Goal: Task Accomplishment & Management: Complete application form

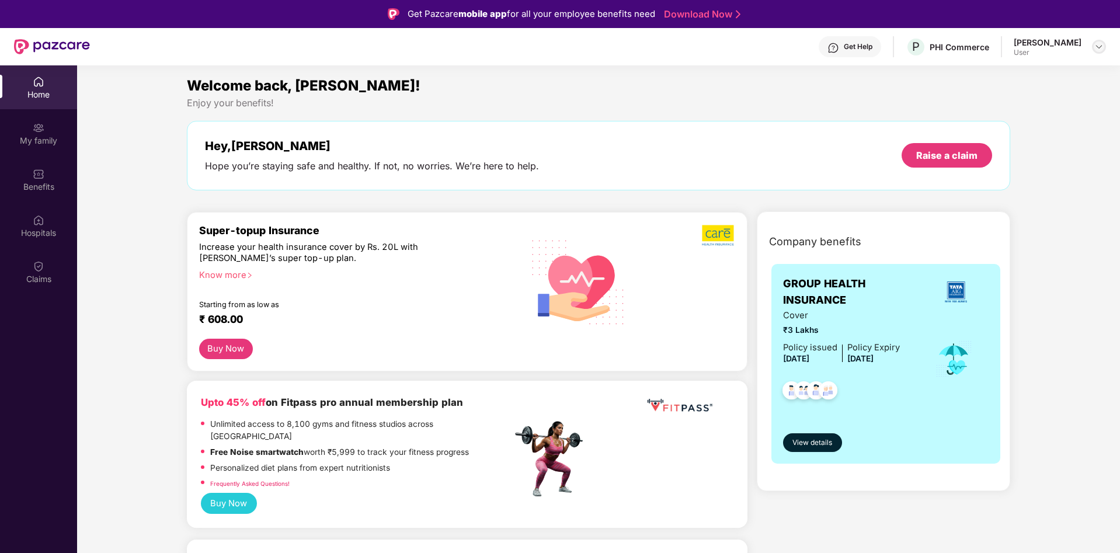
click at [1097, 49] on img at bounding box center [1098, 46] width 9 height 9
click at [1028, 73] on div "Switch to admin view" at bounding box center [1044, 74] width 152 height 23
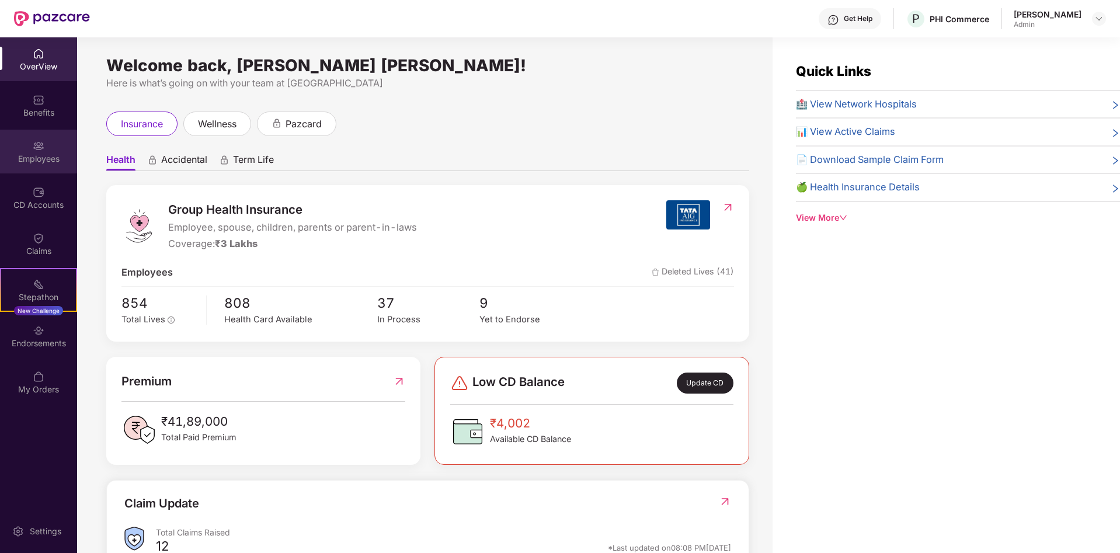
click at [42, 151] on img at bounding box center [39, 146] width 12 height 12
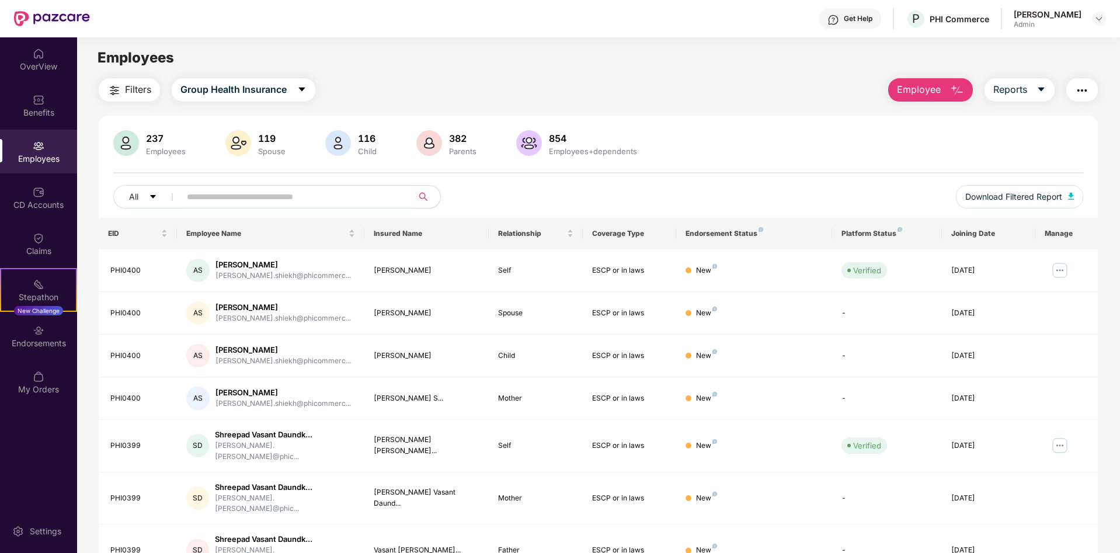
click at [257, 198] on input "text" at bounding box center [292, 197] width 210 height 18
click at [922, 99] on button "Employee" at bounding box center [930, 89] width 85 height 23
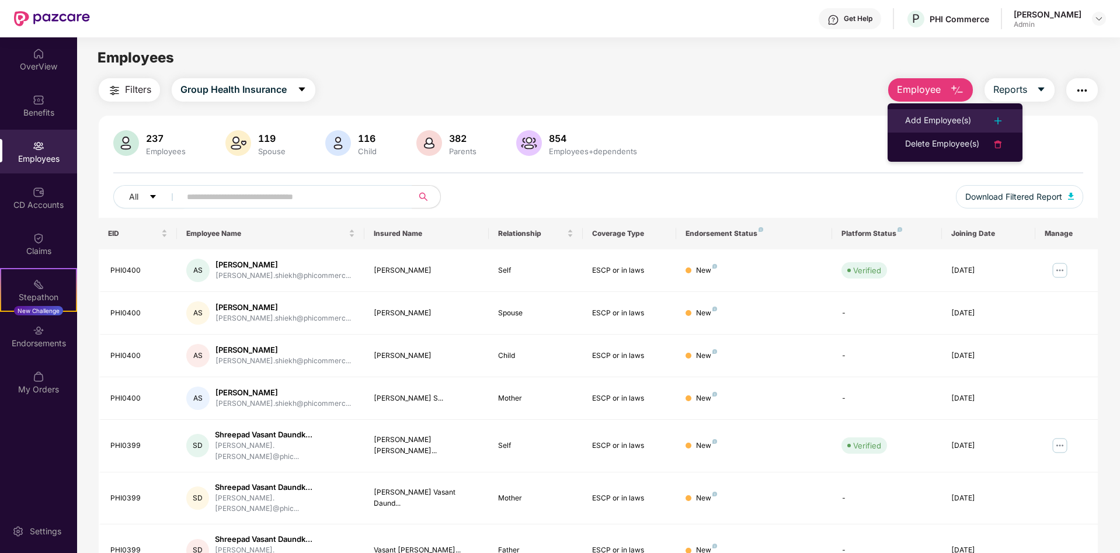
click at [932, 120] on div "Add Employee(s)" at bounding box center [938, 121] width 66 height 14
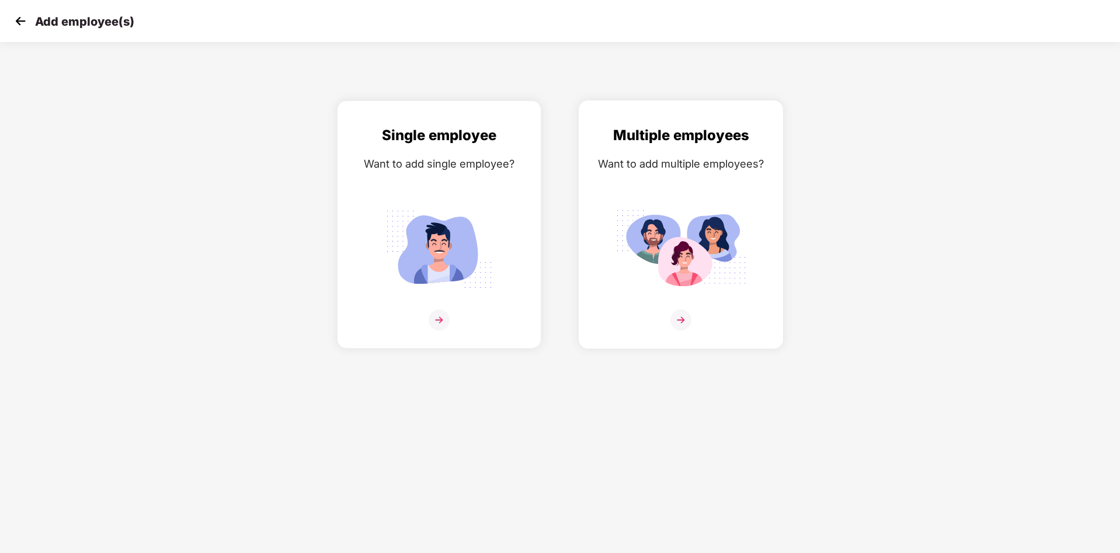
click at [681, 322] on img at bounding box center [680, 319] width 21 height 21
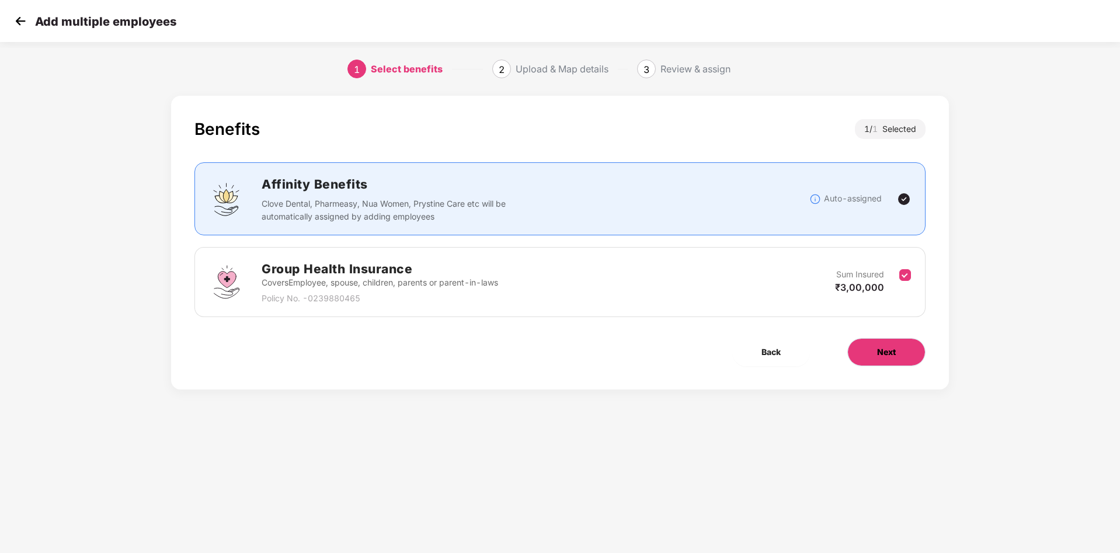
click at [880, 347] on span "Next" at bounding box center [886, 352] width 19 height 13
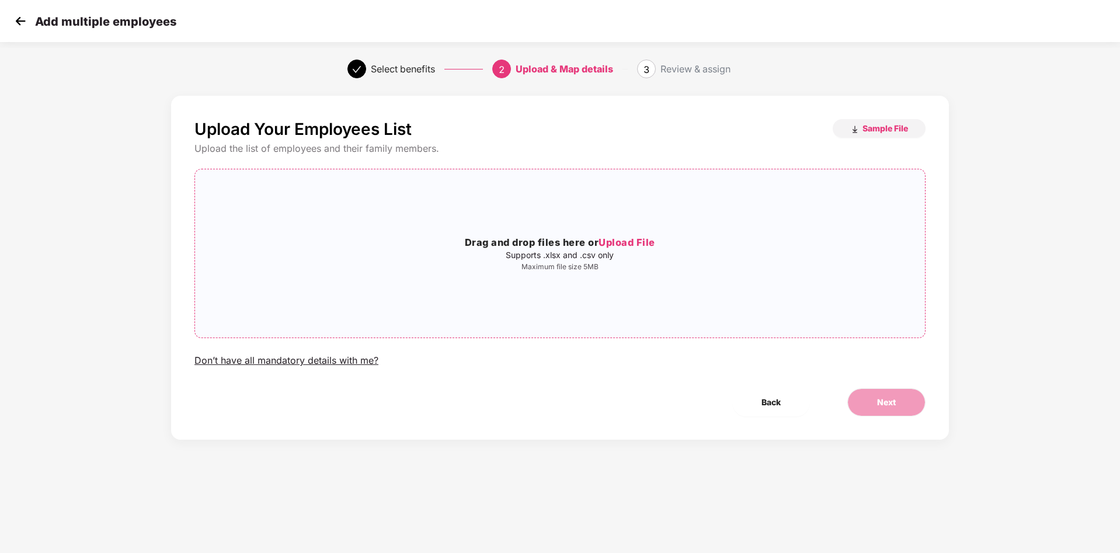
click at [626, 243] on span "Upload File" at bounding box center [626, 242] width 57 height 12
click at [747, 391] on button "Back" at bounding box center [771, 402] width 78 height 28
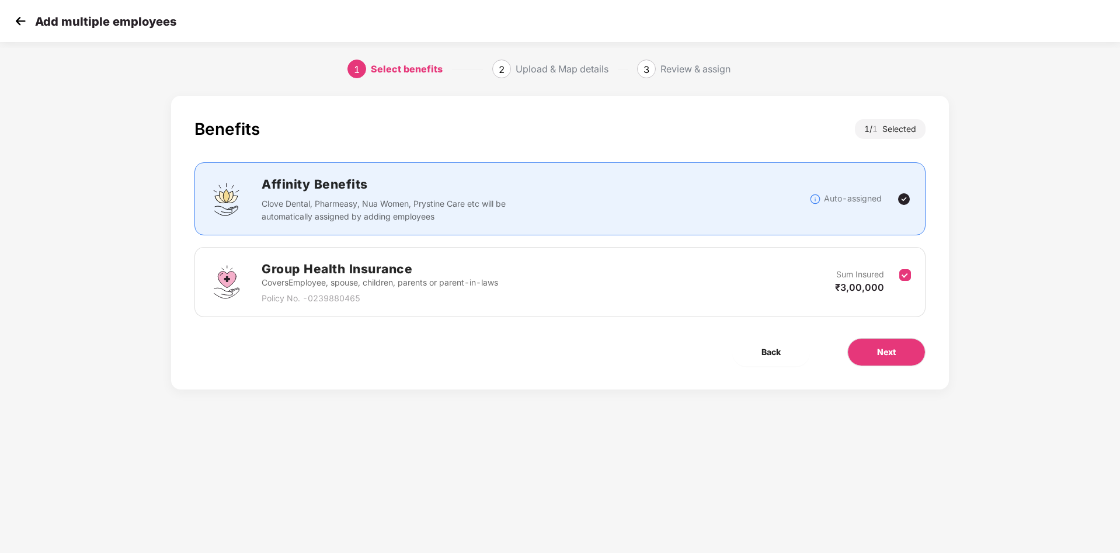
click at [17, 18] on img at bounding box center [21, 21] width 18 height 18
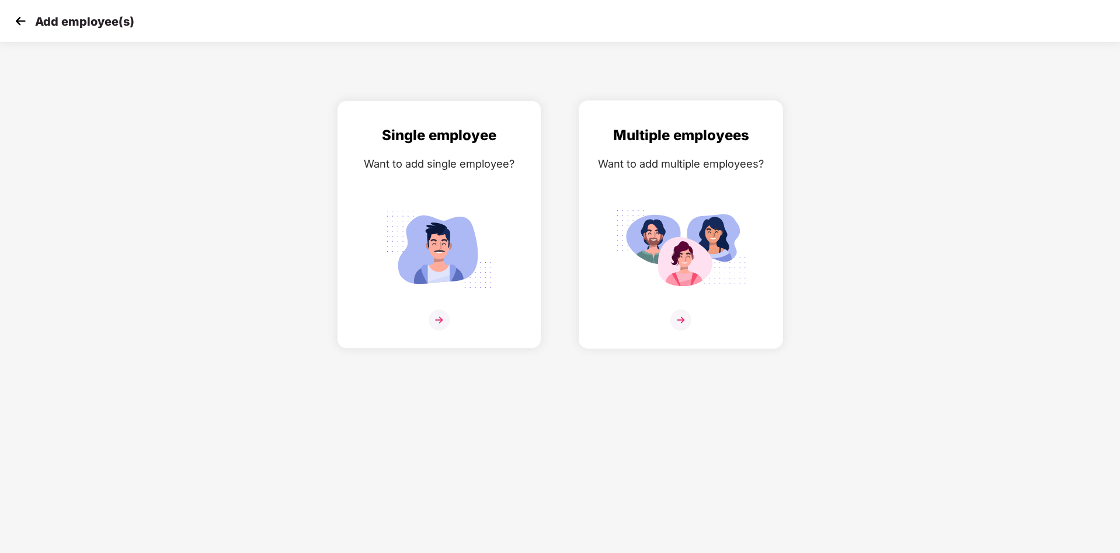
click at [685, 315] on img at bounding box center [680, 319] width 21 height 21
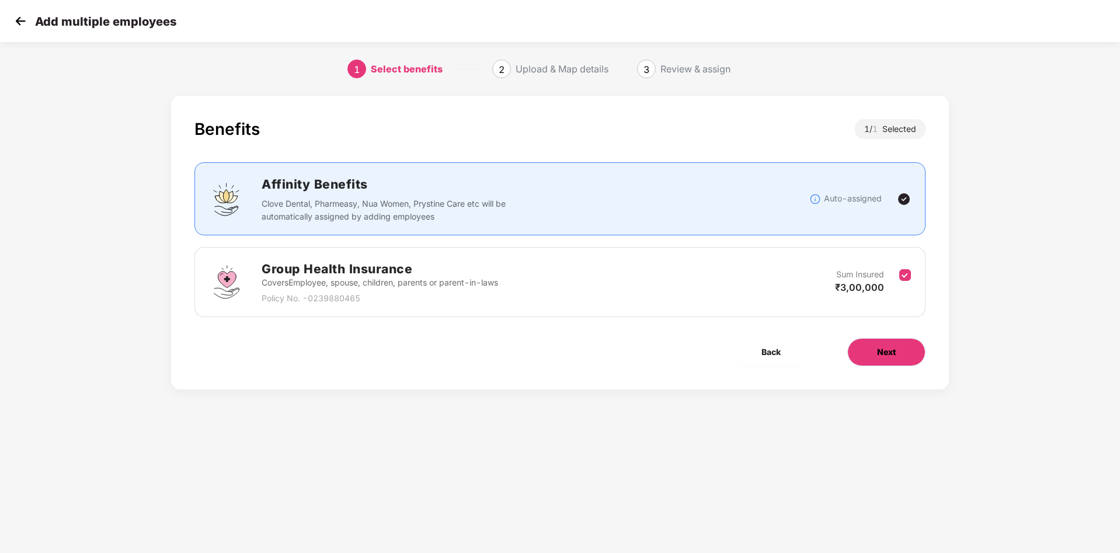
click at [875, 356] on button "Next" at bounding box center [886, 352] width 78 height 28
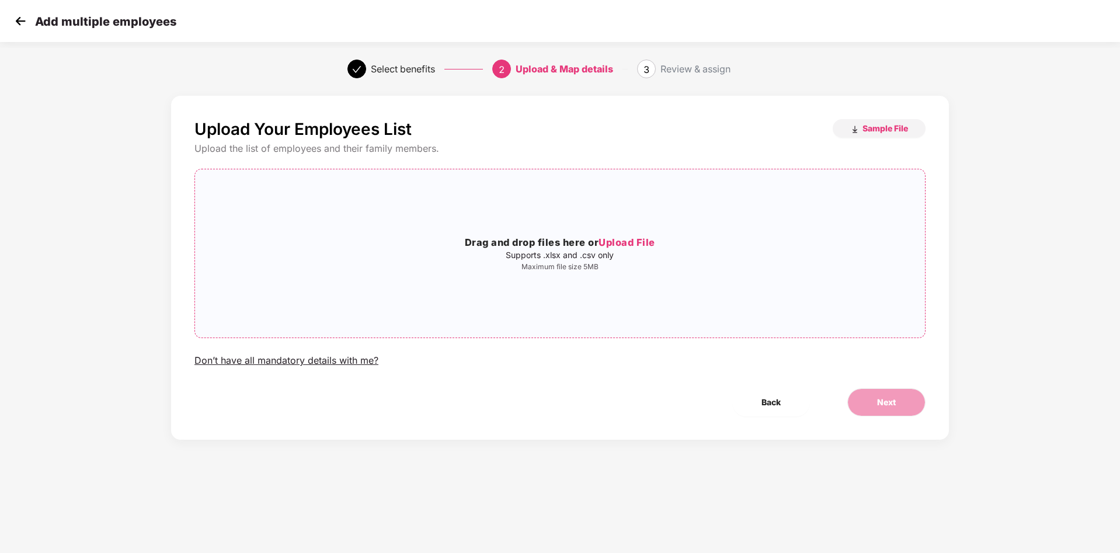
click at [621, 243] on span "Upload File" at bounding box center [626, 242] width 57 height 12
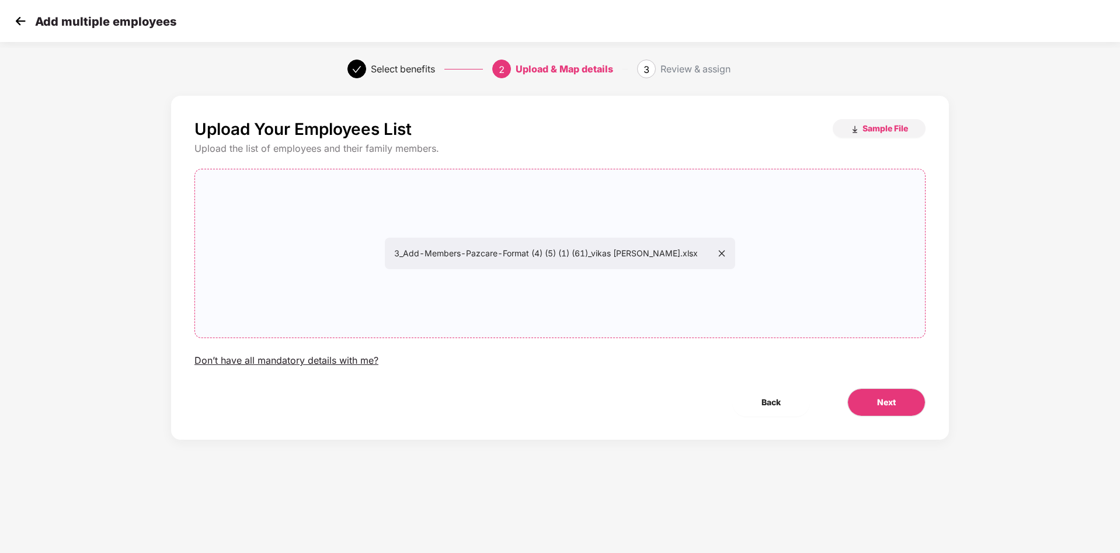
click at [1000, 266] on div "Upload Your Employees List Sample File Upload the list of employees and their f…" at bounding box center [559, 279] width 933 height 379
click at [893, 399] on span "Next" at bounding box center [886, 402] width 19 height 13
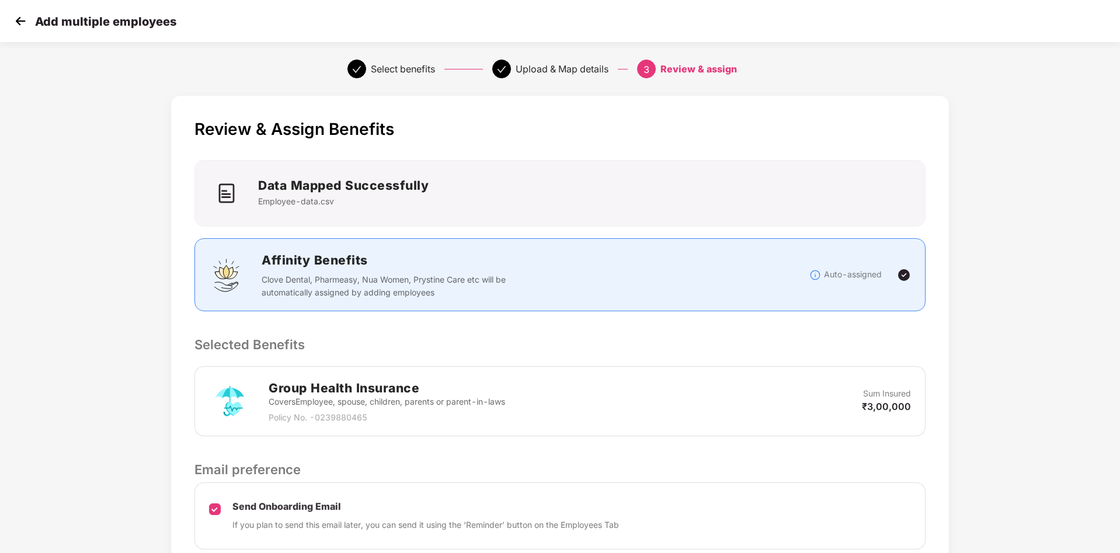
scroll to position [98, 0]
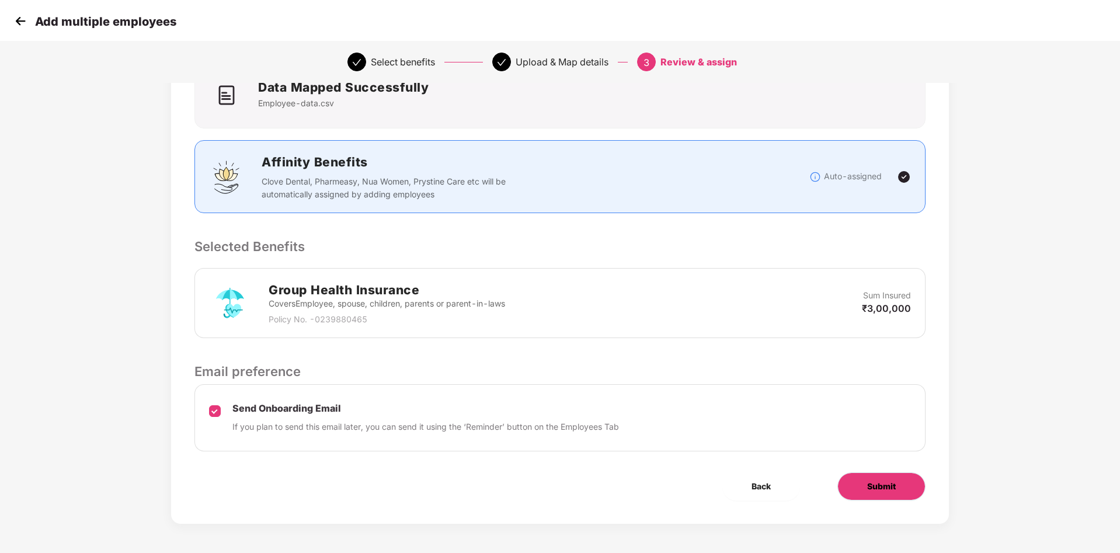
click at [859, 493] on button "Submit" at bounding box center [881, 486] width 88 height 28
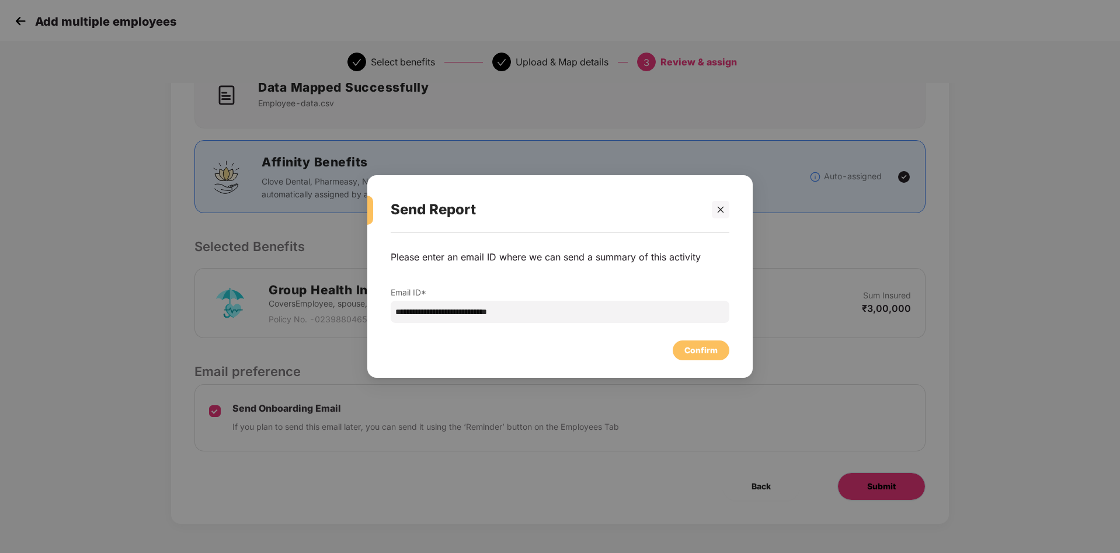
scroll to position [0, 0]
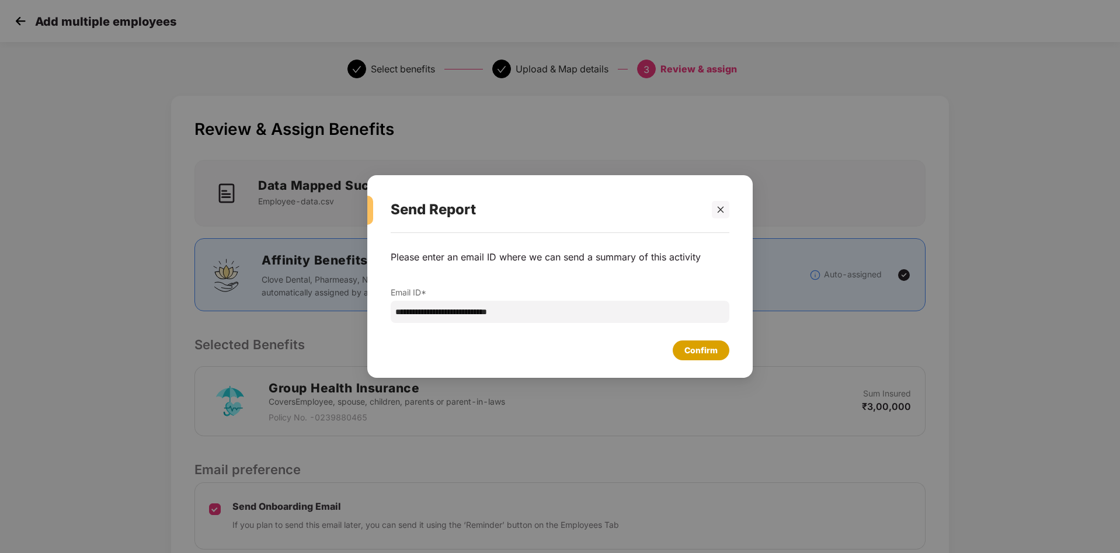
click at [698, 356] on div "Confirm" at bounding box center [700, 350] width 33 height 13
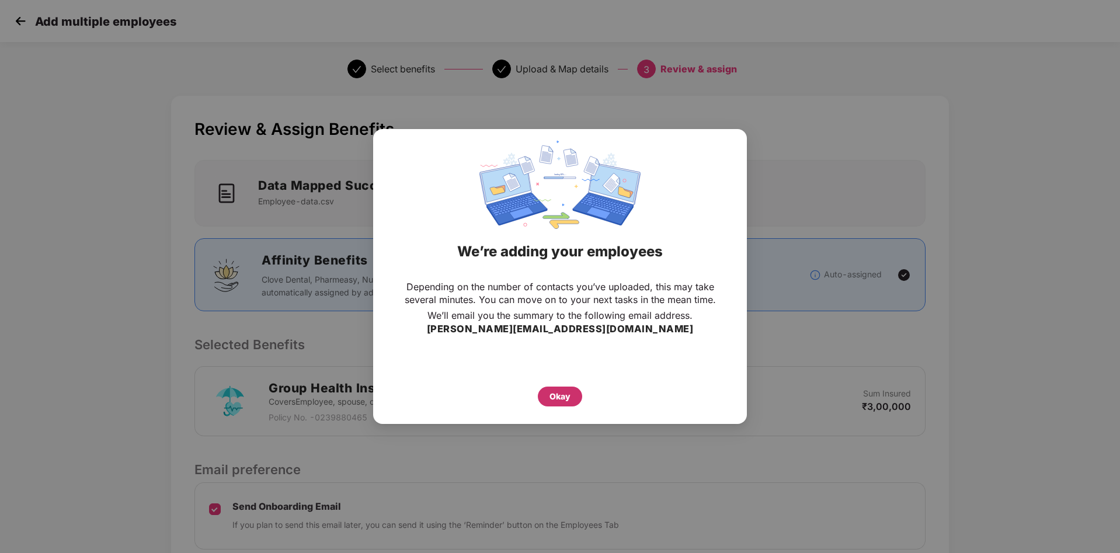
click at [551, 392] on div "Okay" at bounding box center [560, 396] width 44 height 20
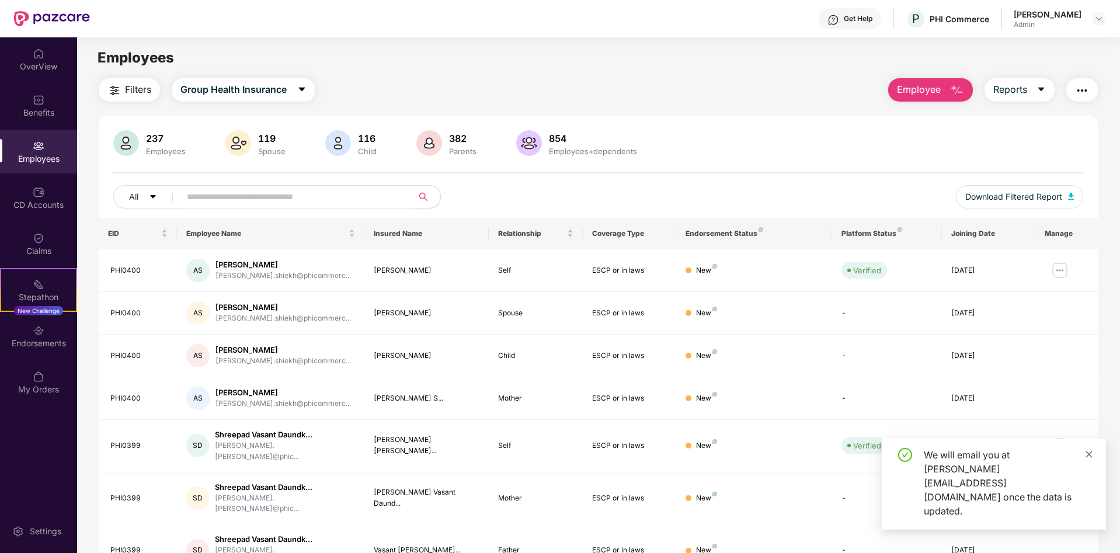
click at [1085, 458] on icon "close" at bounding box center [1089, 454] width 8 height 8
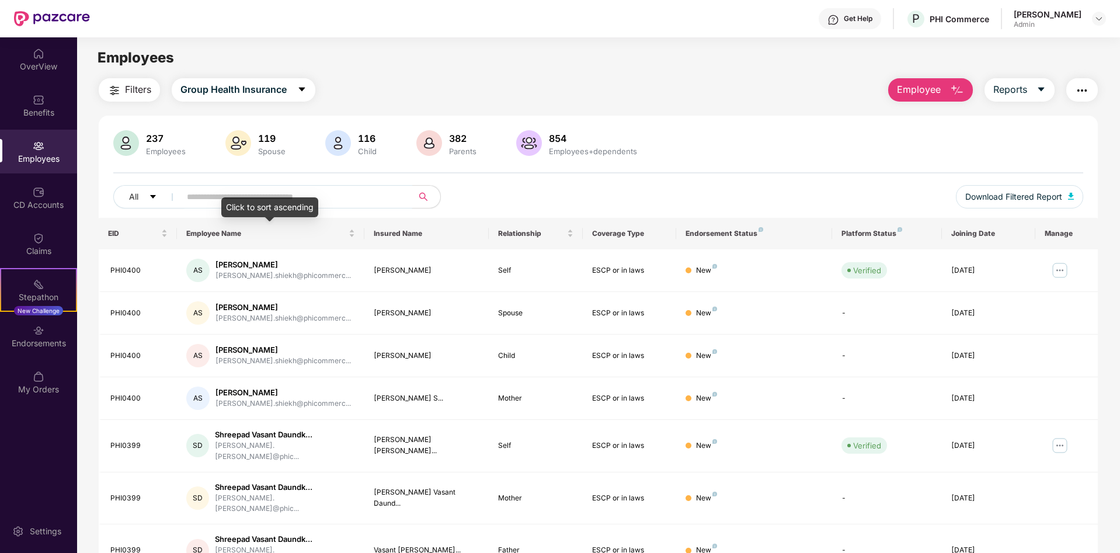
click at [220, 198] on input "text" at bounding box center [292, 197] width 210 height 18
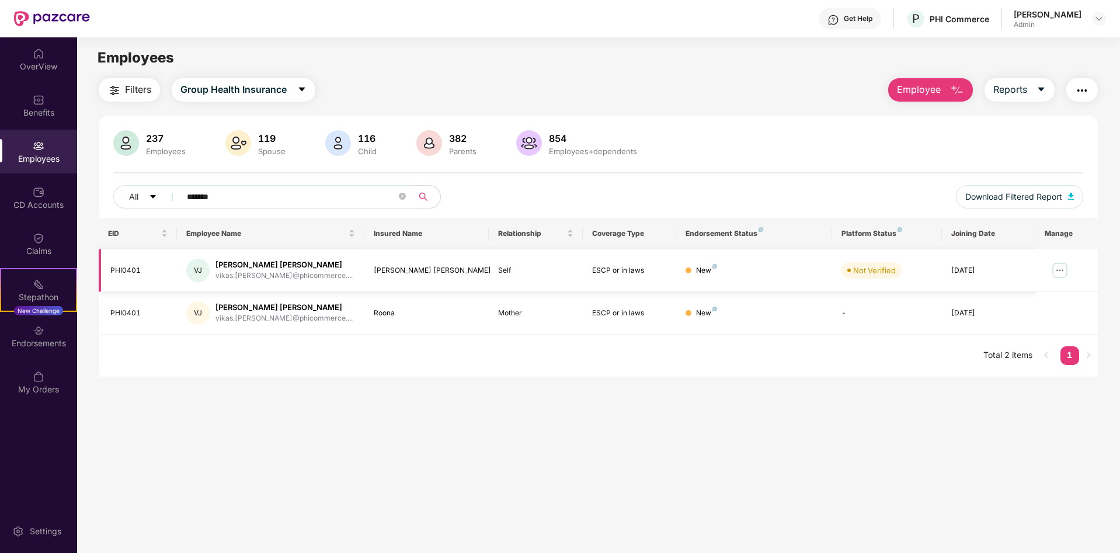
type input "*******"
click at [1060, 271] on img at bounding box center [1059, 270] width 19 height 19
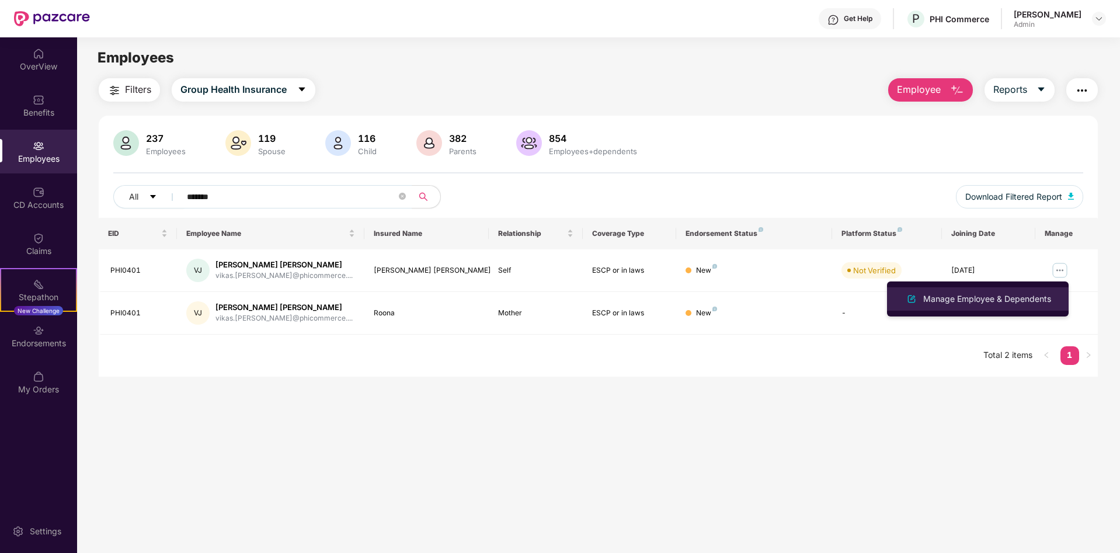
click at [980, 299] on div "Manage Employee & Dependents" at bounding box center [987, 298] width 133 height 13
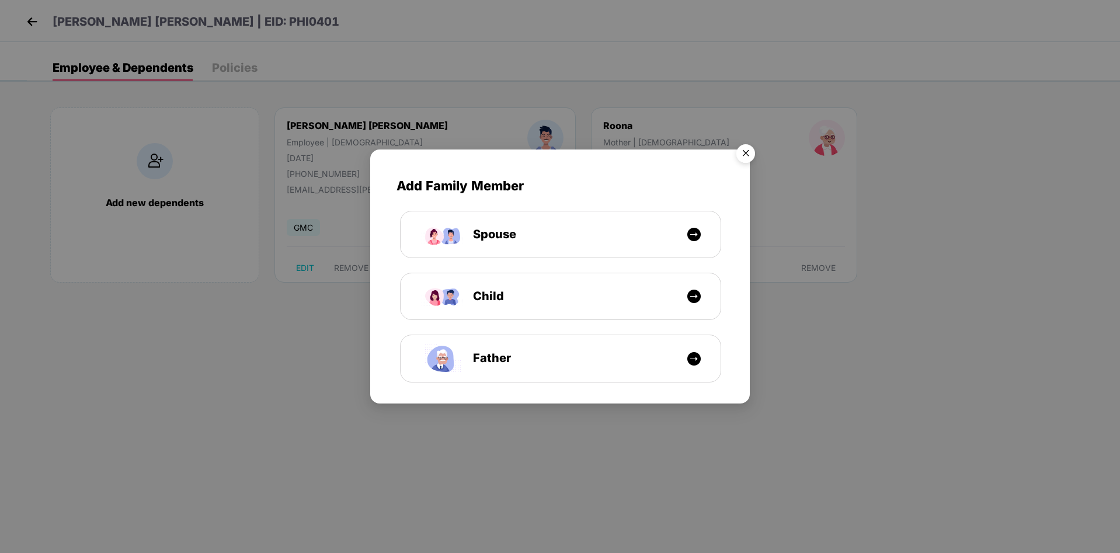
click at [743, 153] on img "Close" at bounding box center [745, 155] width 33 height 33
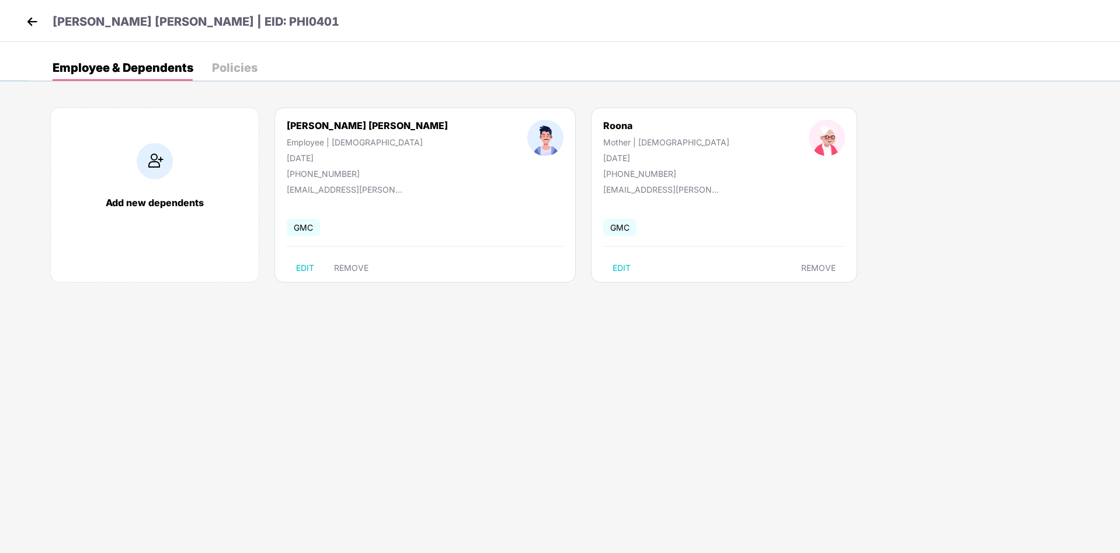
click at [753, 145] on div "Add new dependents Vikas Kumar Jha Employee | Male 14 Feb 1995 +919310893192 vi…" at bounding box center [573, 201] width 1093 height 222
click at [507, 360] on body "Vikas Kumar Jha | EID: PHI0401 Employee & Dependents Policies Add new dependent…" at bounding box center [560, 276] width 1120 height 553
